Goal: Task Accomplishment & Management: Manage account settings

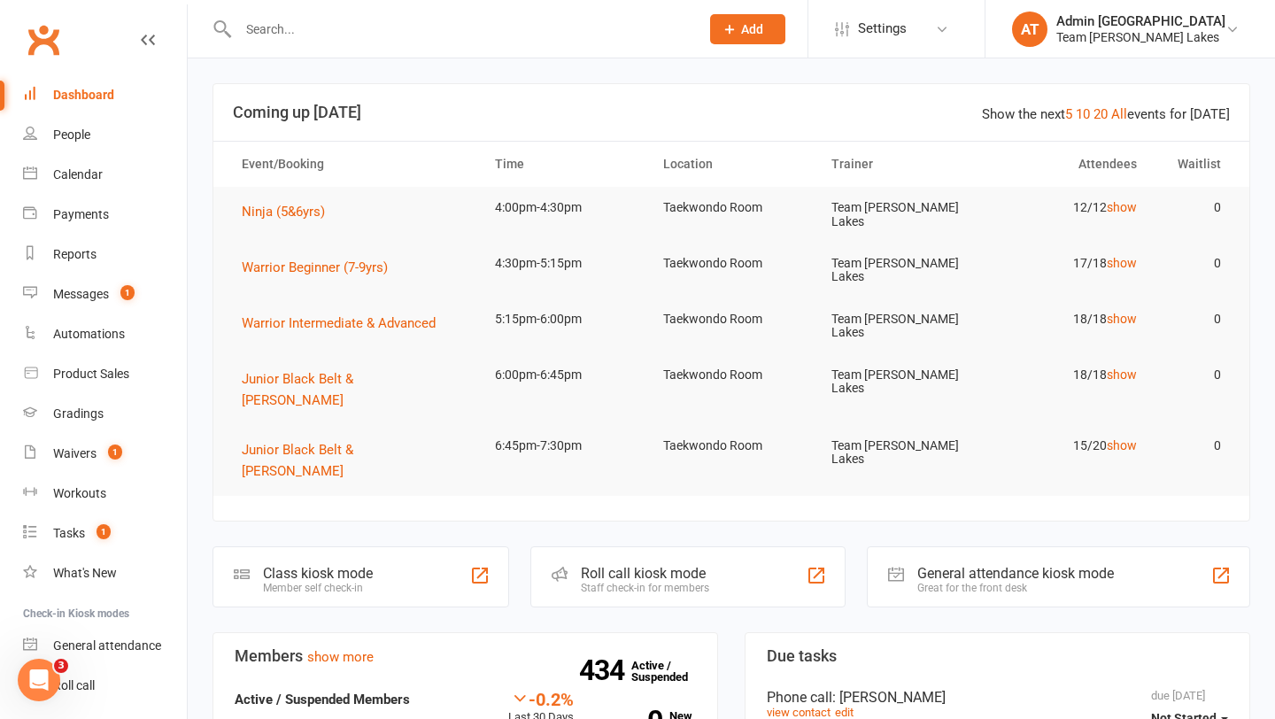
click at [279, 35] on input "text" at bounding box center [460, 29] width 454 height 25
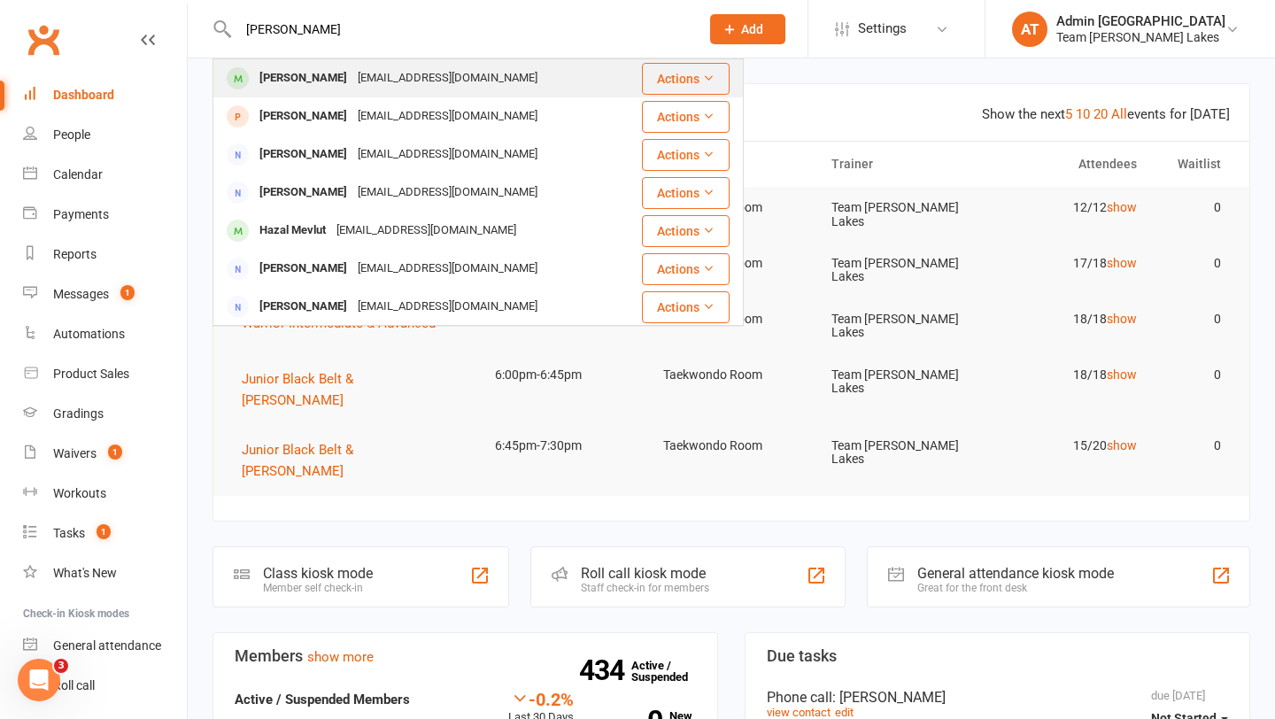
type input "[PERSON_NAME]"
click at [321, 80] on div "[PERSON_NAME]" at bounding box center [303, 79] width 98 height 26
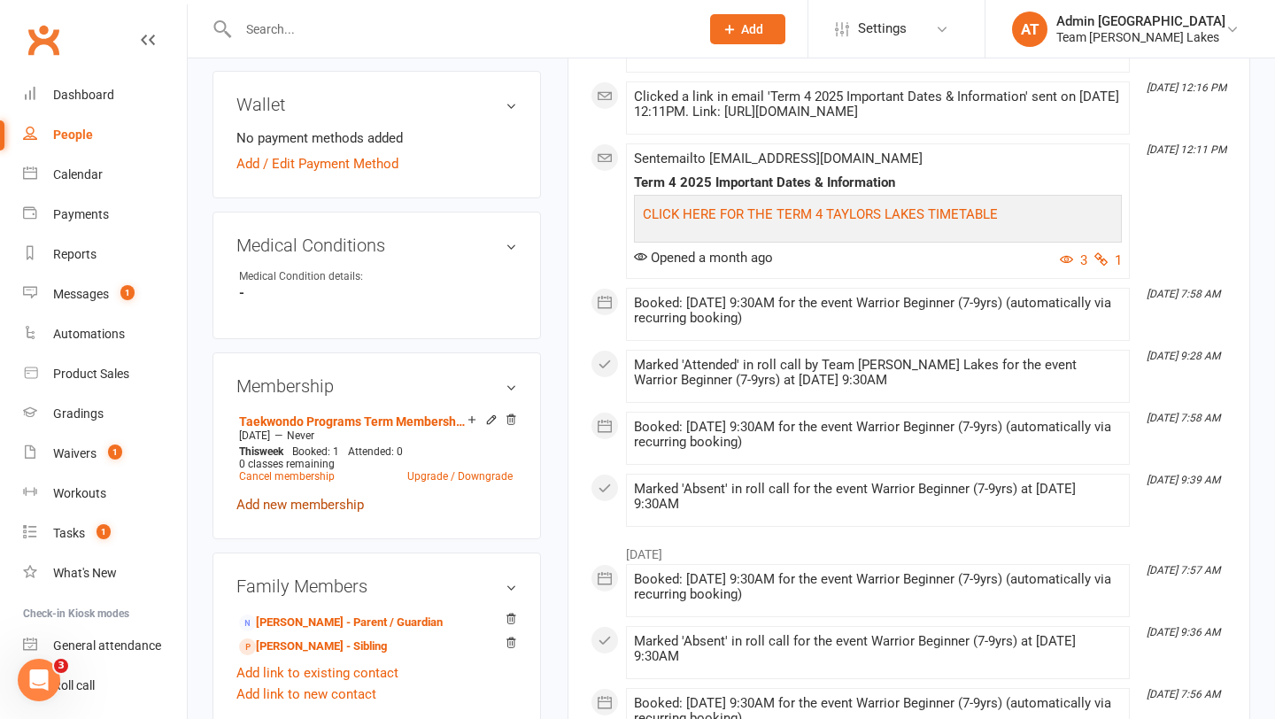
scroll to position [827, 0]
click at [337, 614] on link "[PERSON_NAME] - Parent / Guardian" at bounding box center [341, 622] width 204 height 19
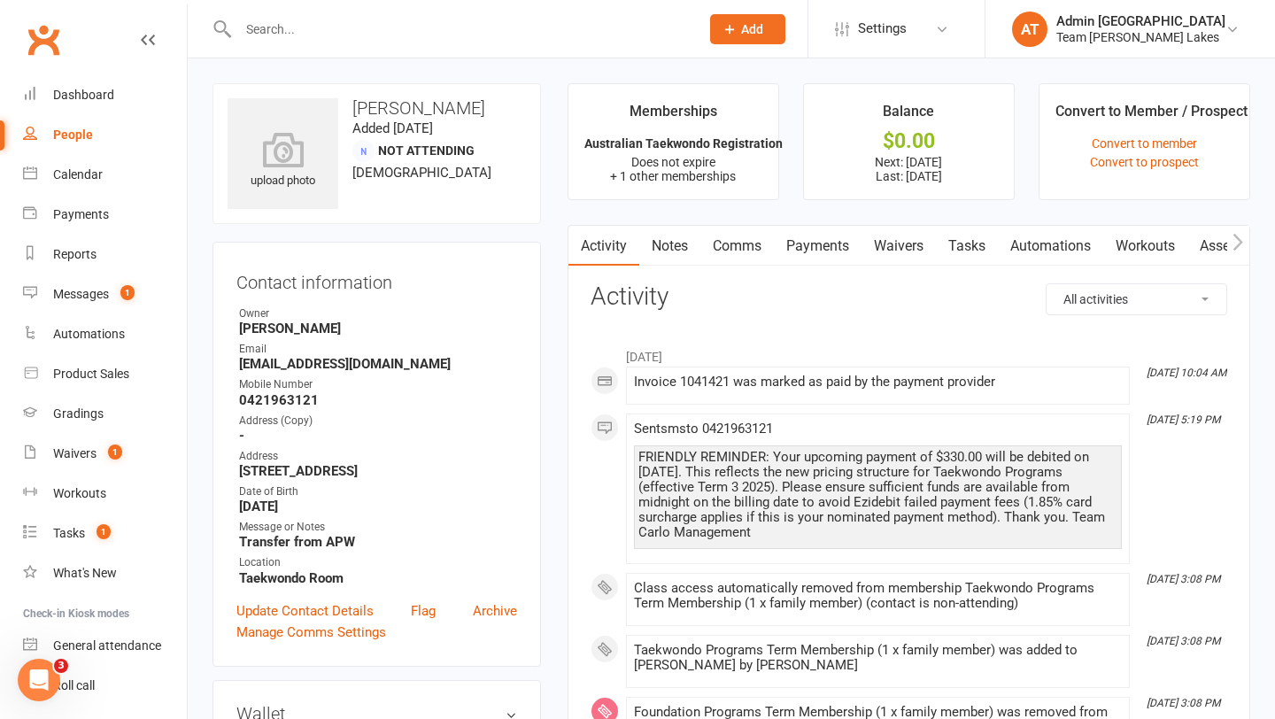
click at [821, 240] on link "Payments" at bounding box center [818, 246] width 88 height 41
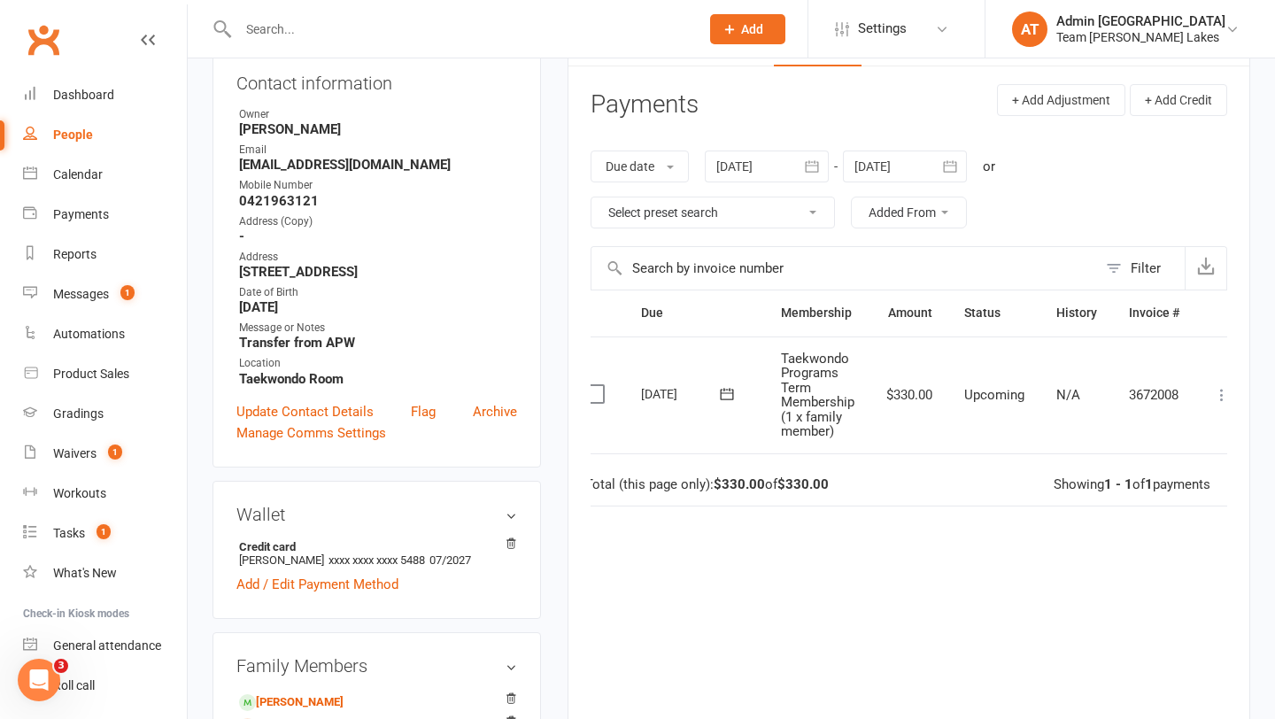
scroll to position [0, 48]
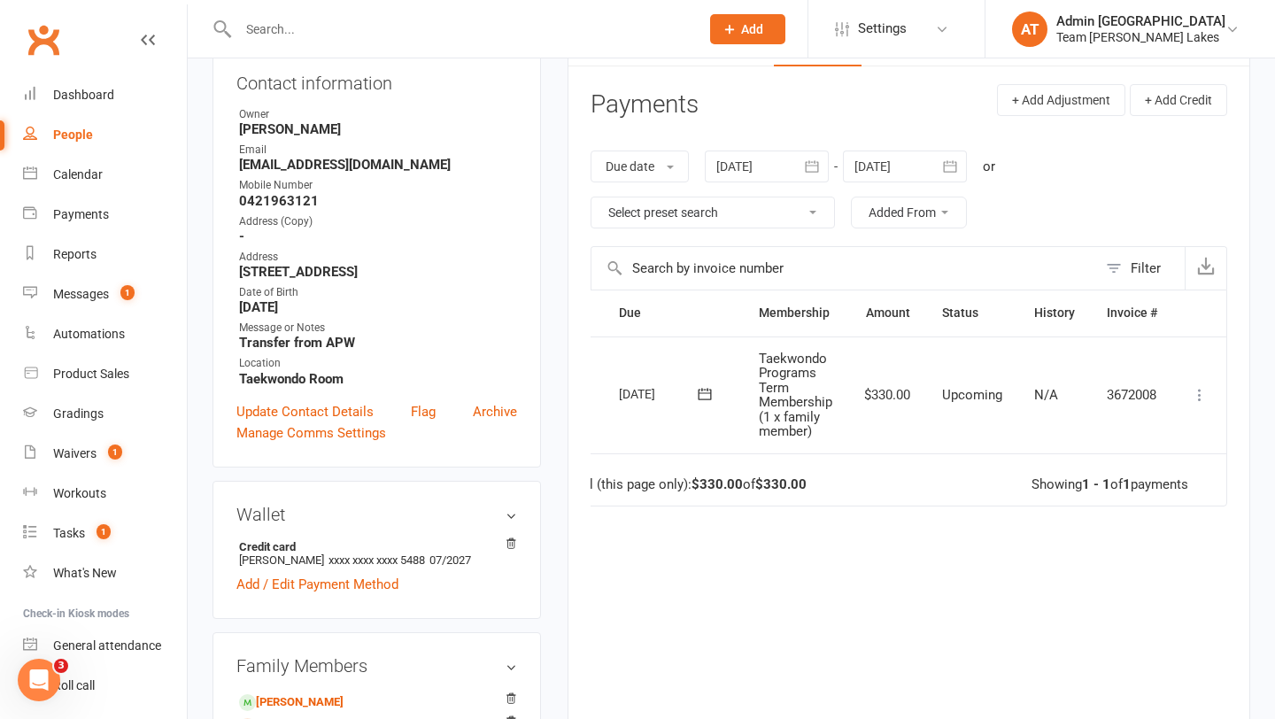
click at [1201, 394] on icon at bounding box center [1200, 395] width 18 height 18
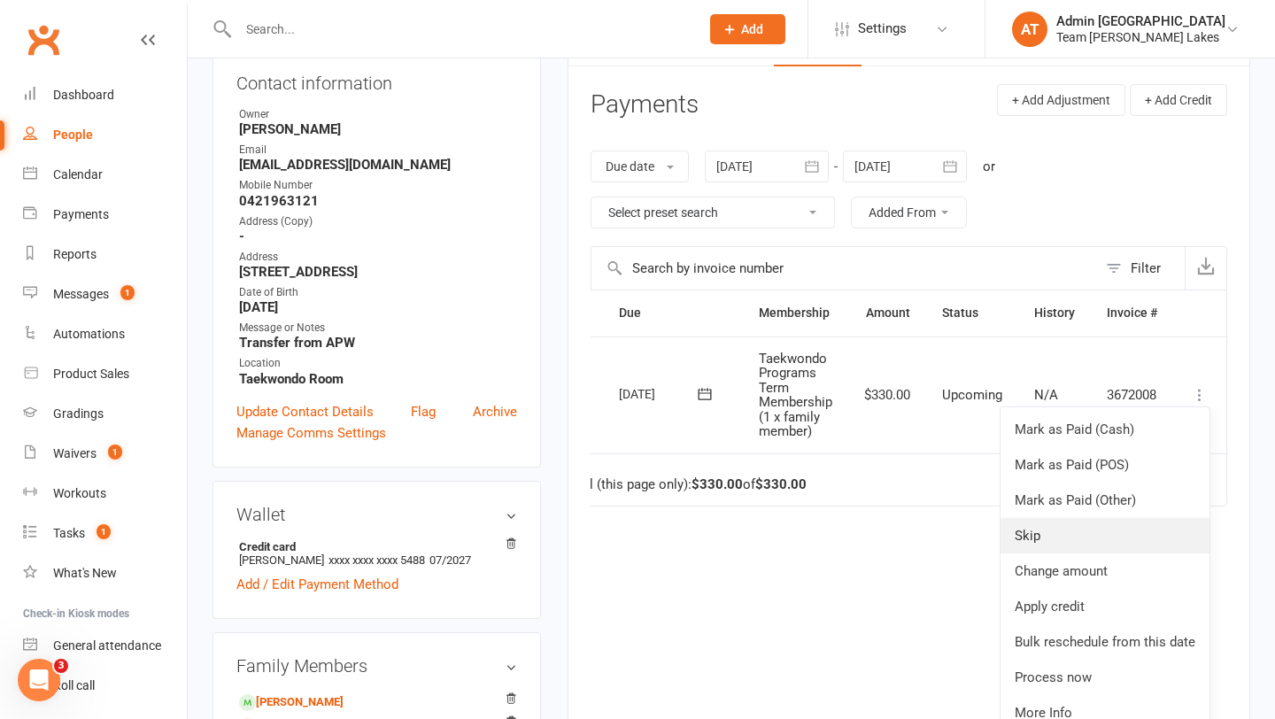
click at [1075, 532] on link "Skip" at bounding box center [1105, 535] width 209 height 35
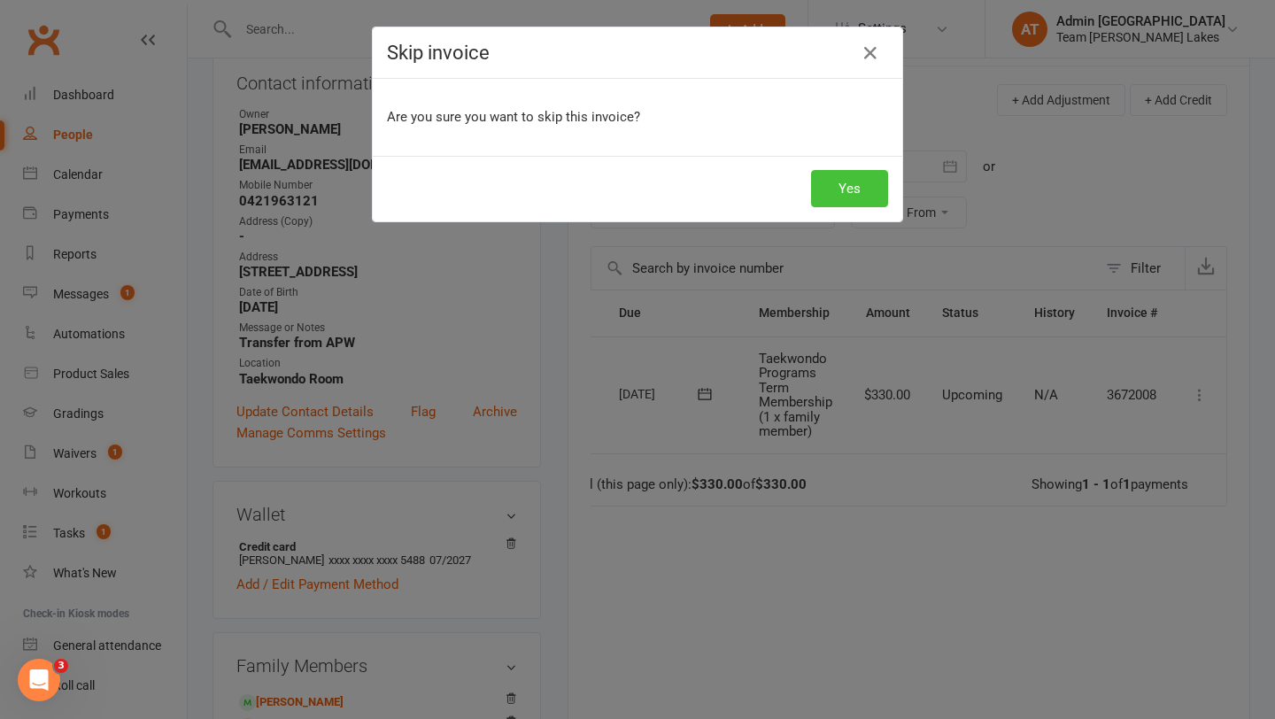
click at [839, 186] on button "Yes" at bounding box center [849, 188] width 77 height 37
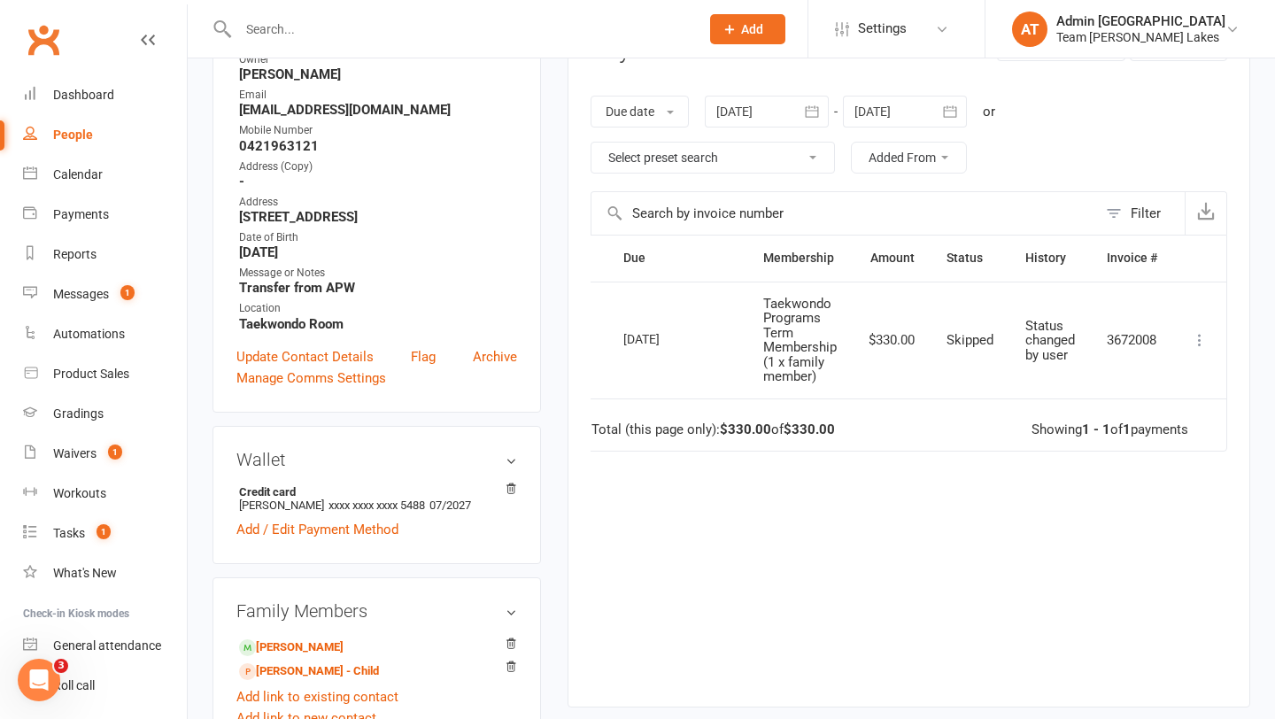
scroll to position [256, 0]
